Goal: Task Accomplishment & Management: Use online tool/utility

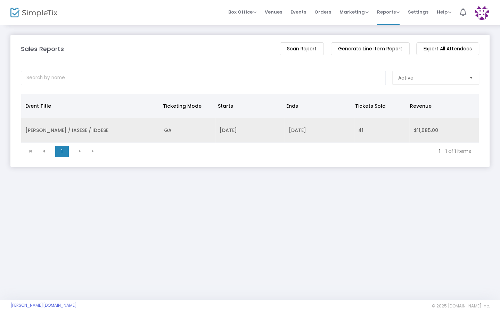
click at [53, 133] on td "ISERN / IASESE / IDoESE" at bounding box center [90, 130] width 139 height 25
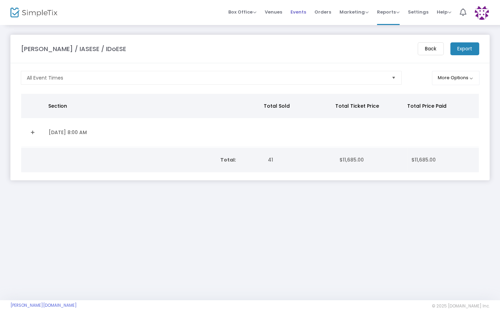
click at [298, 10] on span "Events" at bounding box center [299, 12] width 16 height 18
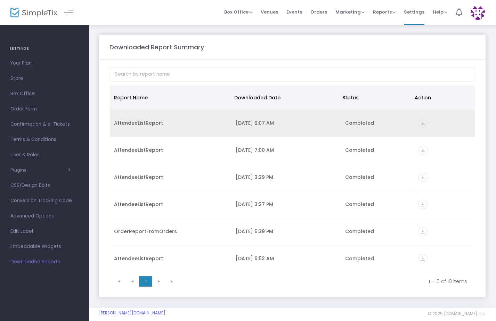
click at [419, 120] on icon "vertical_align_bottom" at bounding box center [422, 123] width 9 height 9
